Goal: Navigation & Orientation: Find specific page/section

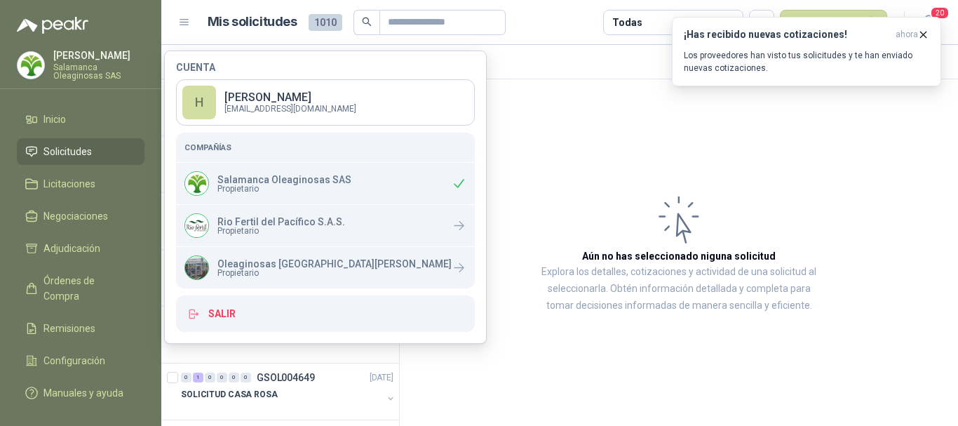
click at [479, 156] on article "Aún no has seleccionado niguna solicitud Explora los detalles, cotizaciones y a…" at bounding box center [679, 252] width 558 height 347
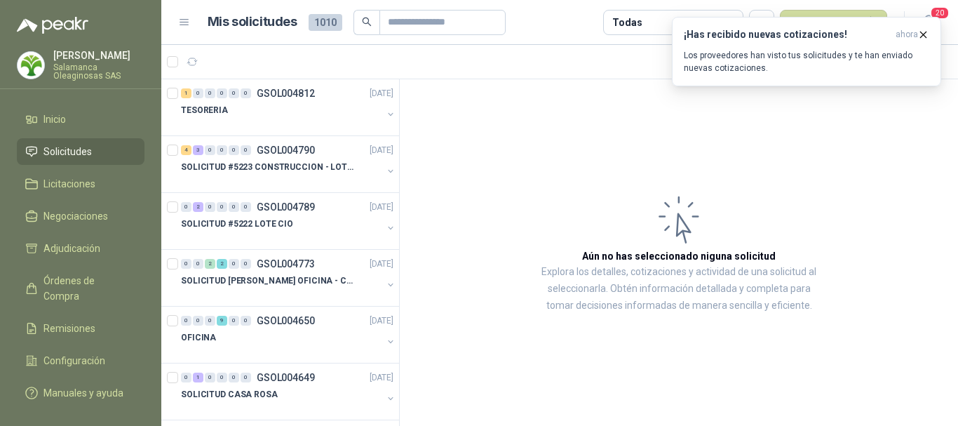
click at [78, 54] on p "[PERSON_NAME]" at bounding box center [98, 55] width 91 height 10
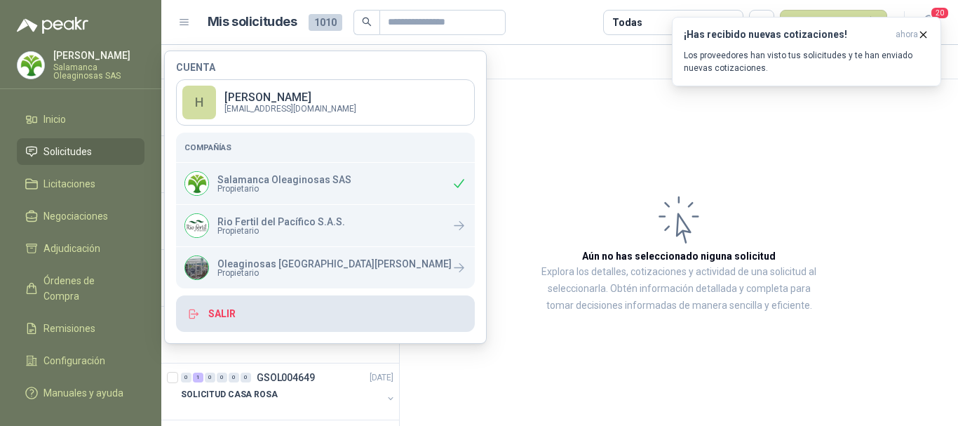
click at [225, 310] on button "Salir" at bounding box center [325, 313] width 299 height 36
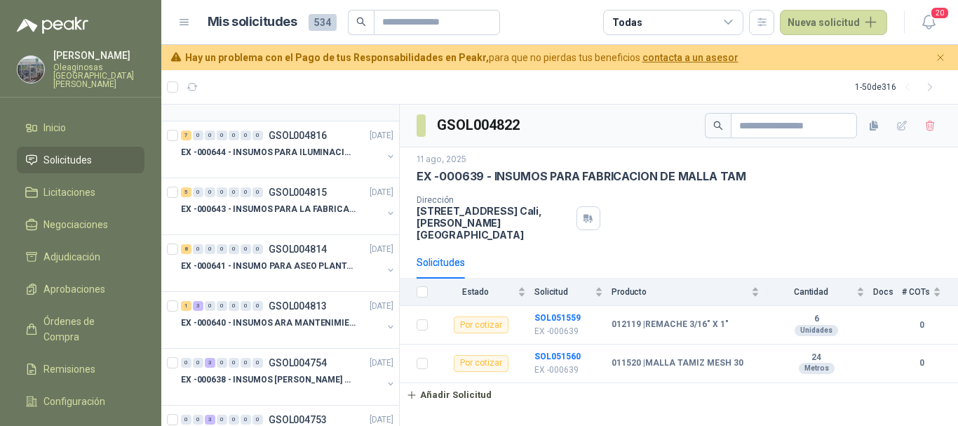
scroll to position [281, 0]
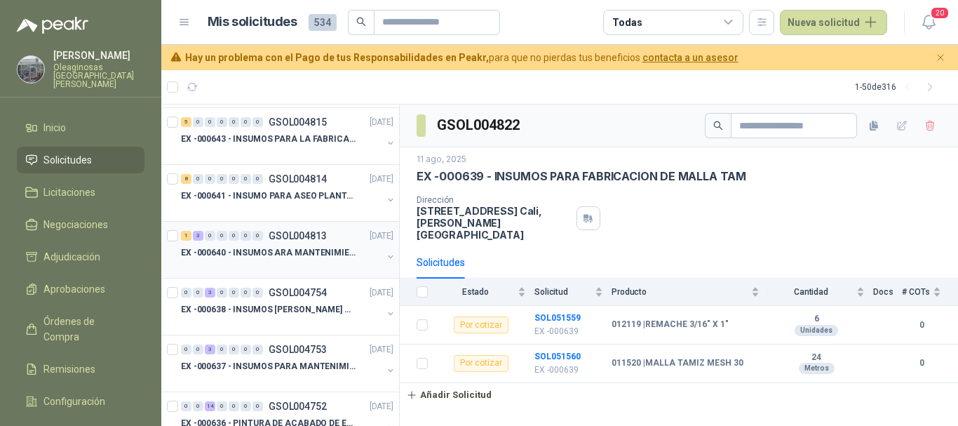
click at [321, 262] on div at bounding box center [281, 266] width 201 height 11
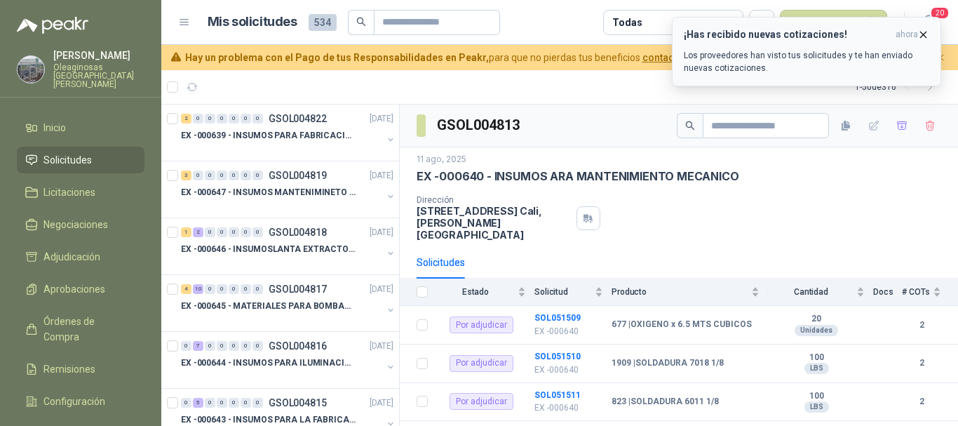
click at [925, 32] on icon "button" at bounding box center [923, 35] width 12 height 12
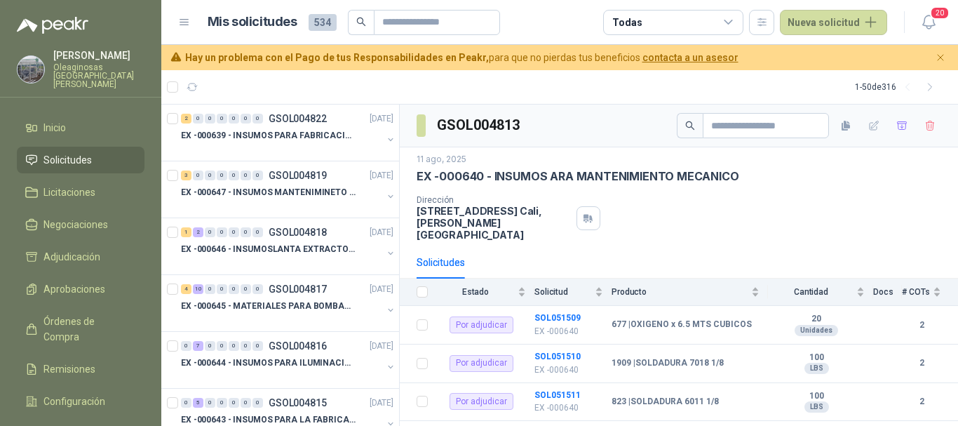
click at [92, 59] on p "[PERSON_NAME]" at bounding box center [98, 55] width 91 height 10
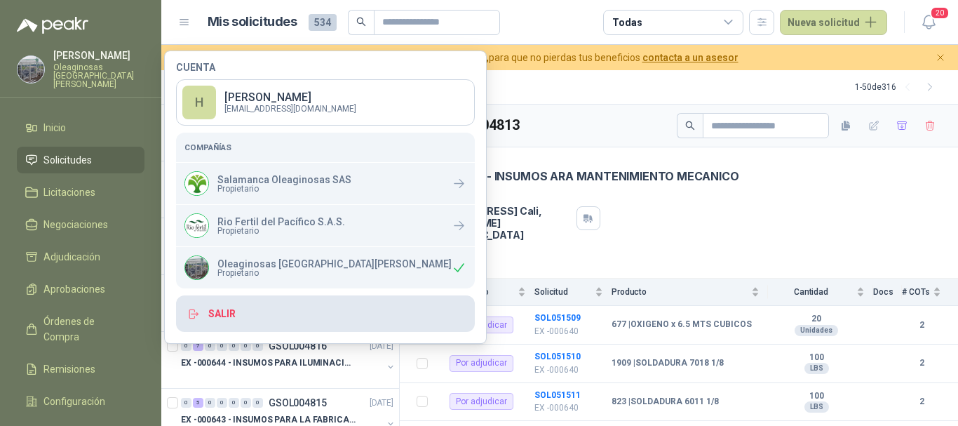
click at [228, 314] on button "Salir" at bounding box center [325, 313] width 299 height 36
